Goal: Navigation & Orientation: Find specific page/section

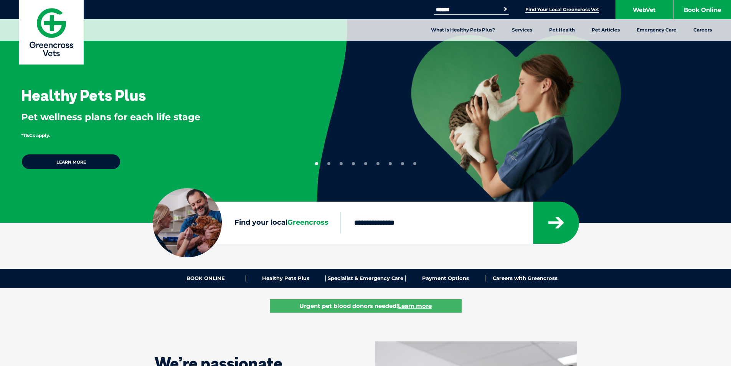
click at [562, 7] on link "Find Your Local Greencross Vet" at bounding box center [563, 10] width 74 height 6
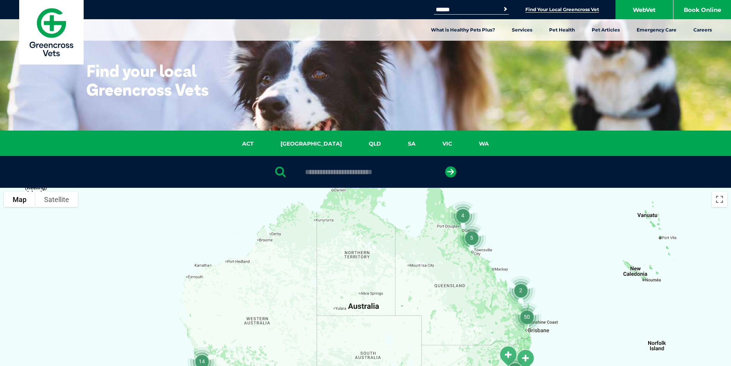
click at [363, 171] on input "text" at bounding box center [365, 172] width 129 height 8
type input "******"
click at [453, 171] on icon "submit" at bounding box center [450, 171] width 11 height 11
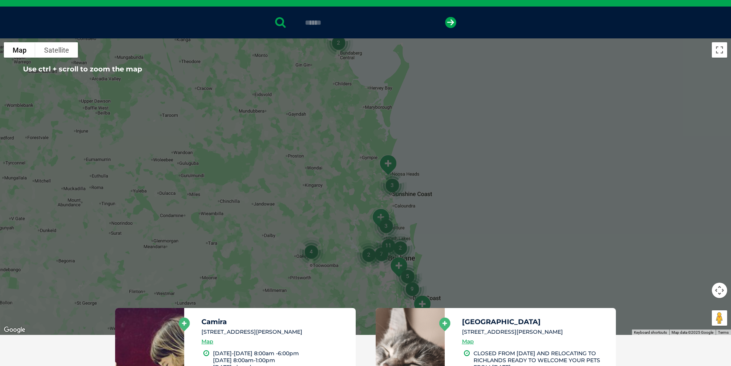
scroll to position [226, 0]
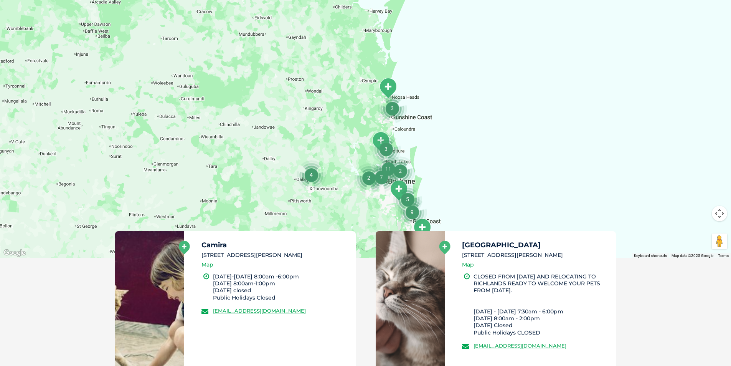
click at [176, 253] on link at bounding box center [149, 316] width 69 height 170
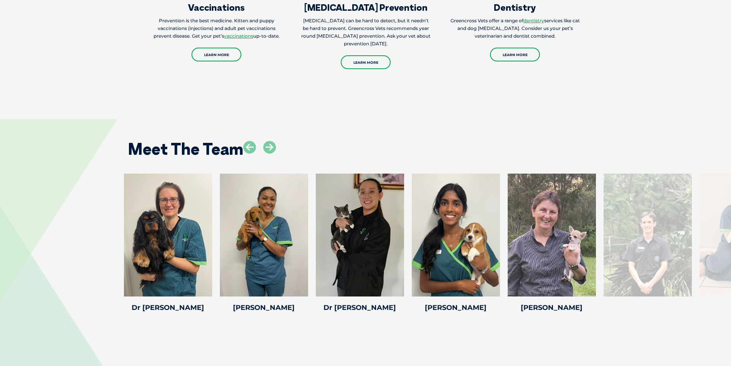
scroll to position [1037, 0]
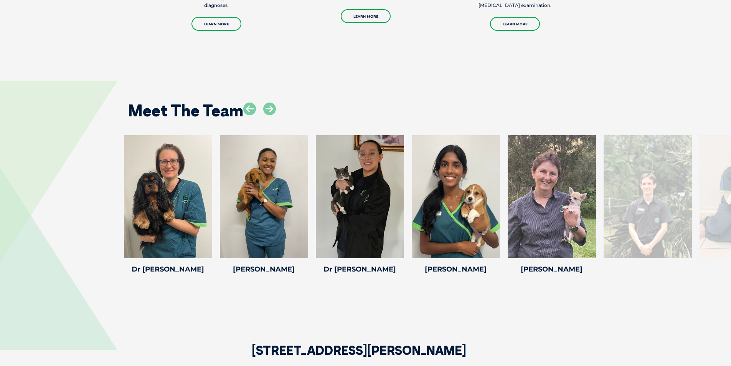
click at [672, 210] on div at bounding box center [648, 196] width 88 height 123
click at [709, 200] on div at bounding box center [744, 196] width 88 height 123
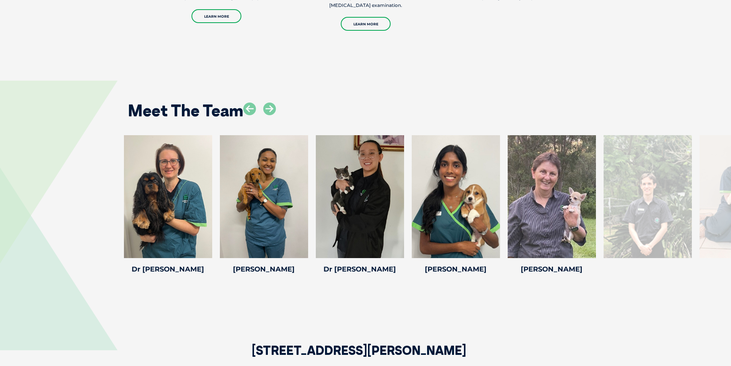
scroll to position [1075, 0]
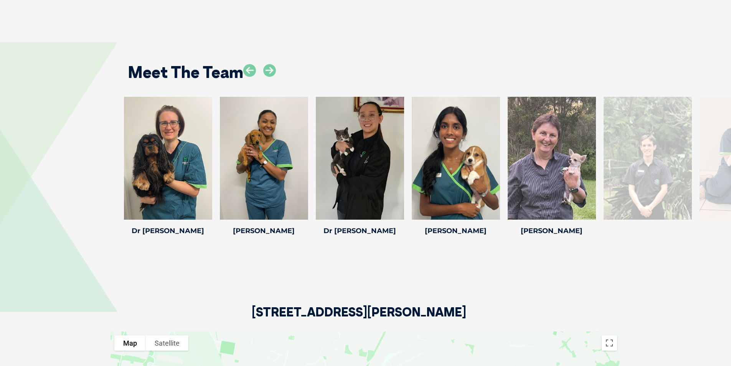
click at [658, 166] on div at bounding box center [648, 158] width 88 height 123
click at [699, 167] on div "[PERSON_NAME] [PERSON_NAME] Veterinary Nurse" at bounding box center [744, 167] width 96 height 141
click at [715, 164] on div at bounding box center [744, 158] width 88 height 123
click at [271, 69] on icon at bounding box center [269, 70] width 13 height 13
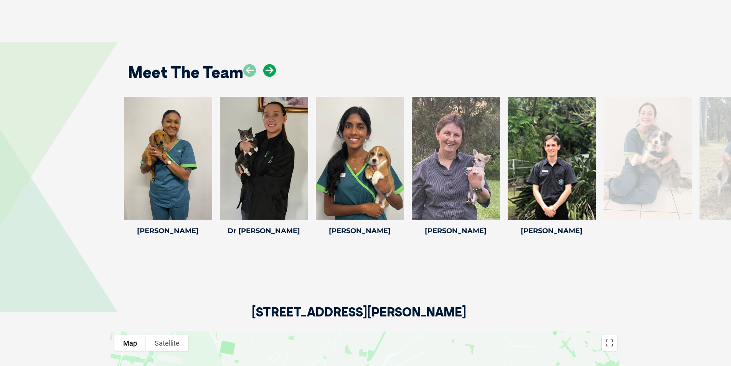
click at [271, 69] on icon at bounding box center [269, 70] width 13 height 13
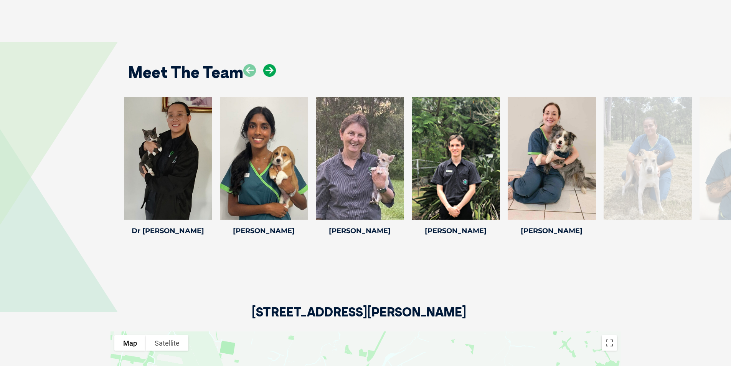
click at [271, 69] on icon at bounding box center [269, 70] width 13 height 13
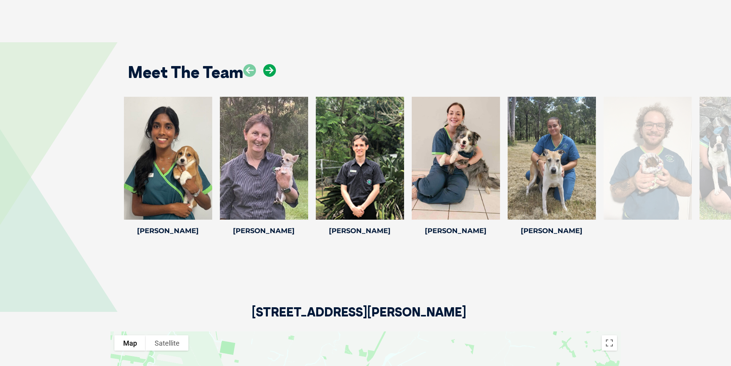
click at [271, 69] on icon at bounding box center [269, 70] width 13 height 13
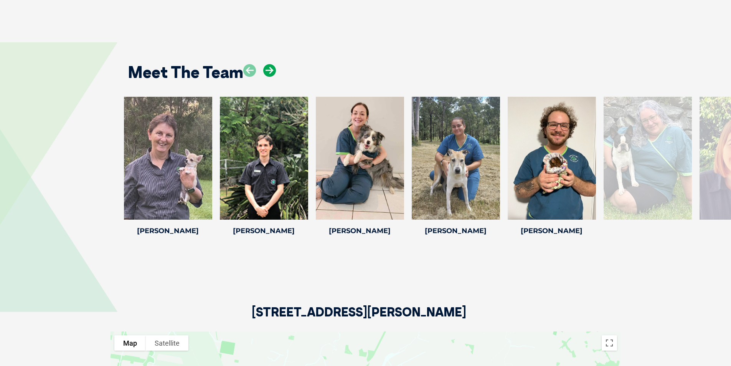
click at [271, 69] on icon at bounding box center [269, 70] width 13 height 13
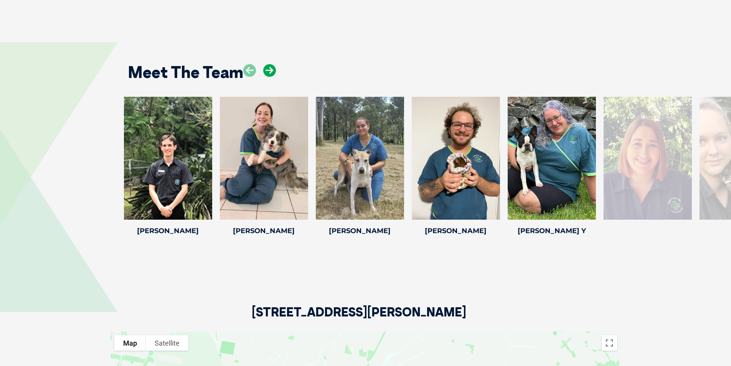
click at [271, 69] on icon at bounding box center [269, 70] width 13 height 13
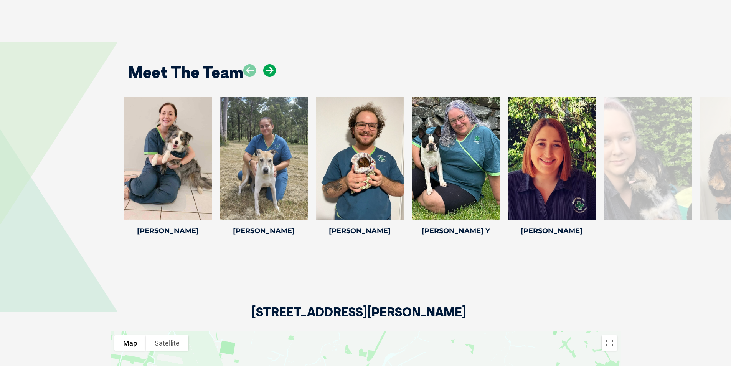
click at [271, 69] on icon at bounding box center [269, 70] width 13 height 13
